Goal: Information Seeking & Learning: Learn about a topic

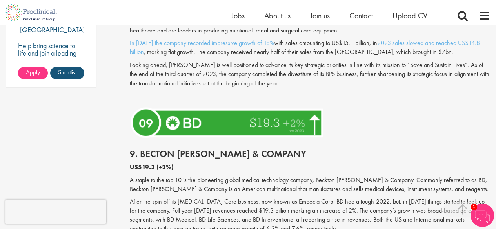
scroll to position [662, 0]
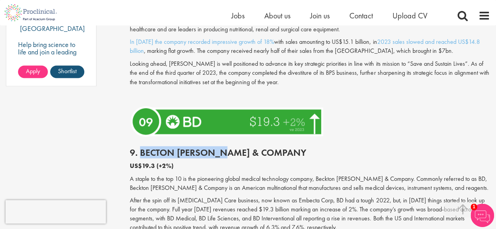
drag, startPoint x: 228, startPoint y: 157, endPoint x: 142, endPoint y: 152, distance: 86.4
click at [142, 152] on div "9. Becton [PERSON_NAME] & Company US$19.3 (+2%) A staple to the top 10 is the p…" at bounding box center [310, 219] width 372 height 158
copy h2 "[PERSON_NAME] [PERSON_NAME]"
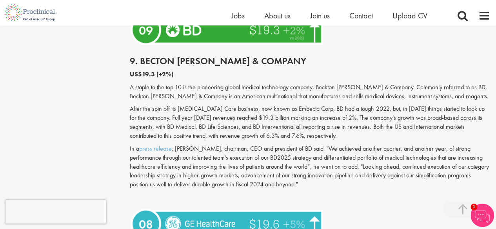
scroll to position [754, 0]
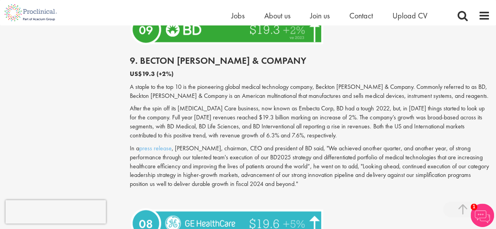
drag, startPoint x: 375, startPoint y: 100, endPoint x: 321, endPoint y: 86, distance: 55.4
click at [321, 79] on p "US$19.3 (+2%)" at bounding box center [310, 74] width 360 height 9
click at [287, 66] on h2 "9. Becton [PERSON_NAME] & Company" at bounding box center [310, 61] width 360 height 10
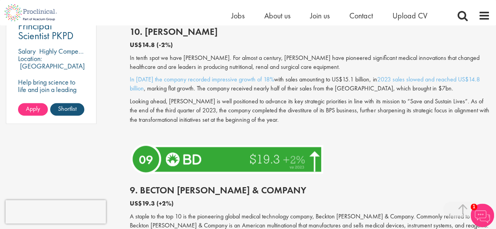
scroll to position [624, 0]
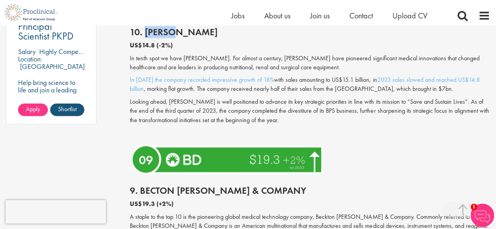
drag, startPoint x: 179, startPoint y: 42, endPoint x: 146, endPoint y: 36, distance: 33.1
click at [146, 36] on h2 "10. [PERSON_NAME]" at bounding box center [310, 32] width 360 height 10
copy h2 "[PERSON_NAME]"
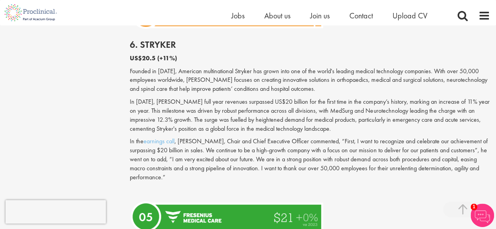
scroll to position [1370, 0]
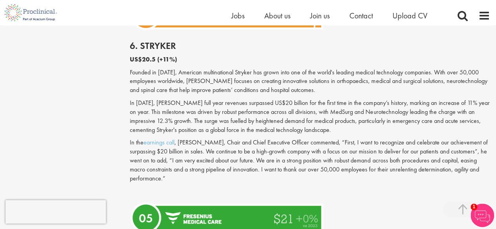
click at [319, 172] on p "In the earnings call , [PERSON_NAME], Chair and Chief Executive Officer comment…" at bounding box center [310, 160] width 360 height 45
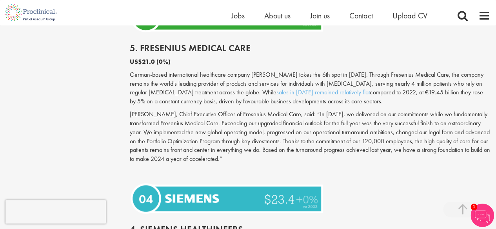
scroll to position [1572, 0]
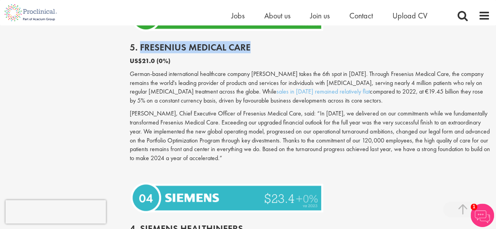
drag, startPoint x: 256, startPoint y: 55, endPoint x: 140, endPoint y: 58, distance: 115.7
click at [140, 53] on h2 "5. Fresenius Medical Care" at bounding box center [310, 47] width 360 height 10
copy h2 "Fresenius Medical Care"
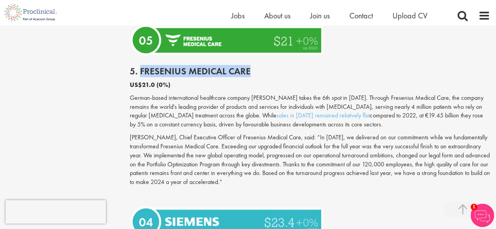
scroll to position [1557, 0]
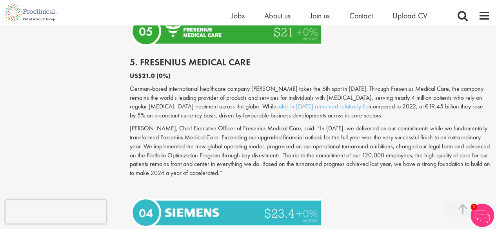
click at [351, 191] on p at bounding box center [310, 186] width 360 height 9
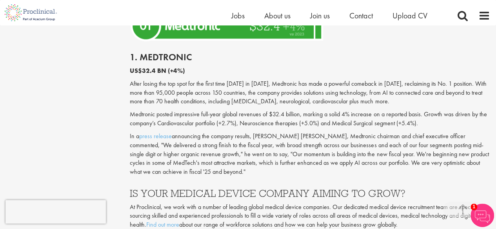
scroll to position [2241, 0]
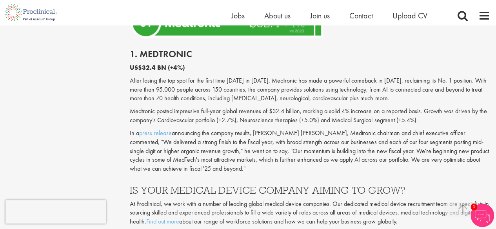
click at [261, 138] on p "In a press release announcing the company results, [PERSON_NAME] [PERSON_NAME],…" at bounding box center [310, 151] width 360 height 45
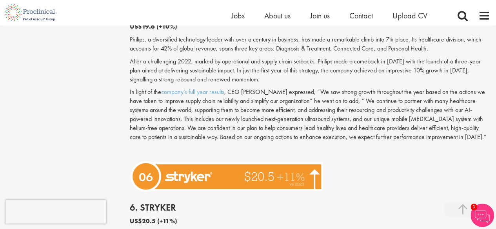
scroll to position [1191, 0]
